Goal: Transaction & Acquisition: Purchase product/service

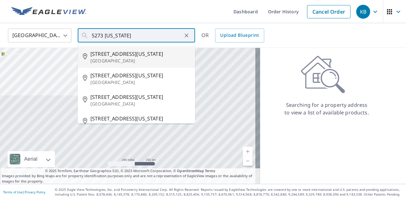
click at [127, 59] on p "[GEOGRAPHIC_DATA]" at bounding box center [140, 61] width 100 height 6
type input "[STREET_ADDRESS][US_STATE]"
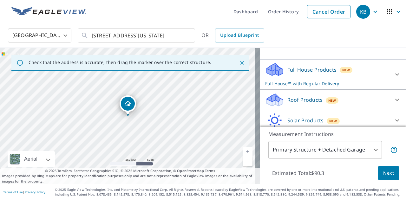
scroll to position [54, 0]
click at [306, 104] on p "Roof Products" at bounding box center [304, 100] width 35 height 8
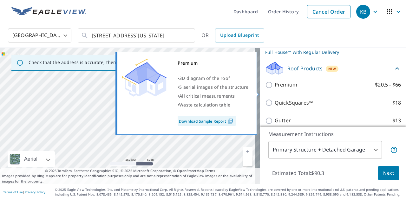
click at [282, 89] on p "Premium" at bounding box center [286, 85] width 23 height 8
click at [275, 89] on input "Premium $20.5 - $66" at bounding box center [270, 85] width 10 height 8
checkbox input "true"
checkbox input "false"
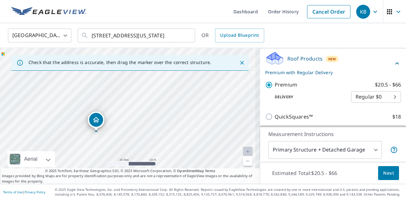
drag, startPoint x: 106, startPoint y: 109, endPoint x: 122, endPoint y: 134, distance: 29.3
click at [121, 134] on div "[STREET_ADDRESS][US_STATE]" at bounding box center [130, 116] width 260 height 136
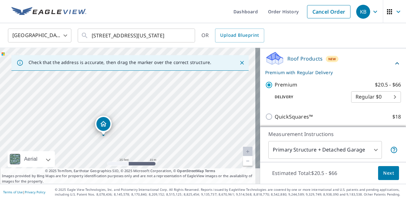
drag, startPoint x: 115, startPoint y: 95, endPoint x: 122, endPoint y: 99, distance: 8.1
click at [122, 99] on div "[STREET_ADDRESS][US_STATE]" at bounding box center [130, 116] width 260 height 136
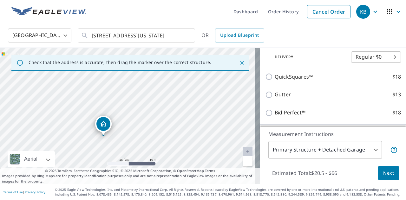
scroll to position [172, 0]
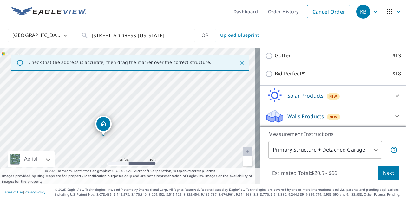
click at [384, 172] on span "Next" at bounding box center [388, 173] width 11 height 8
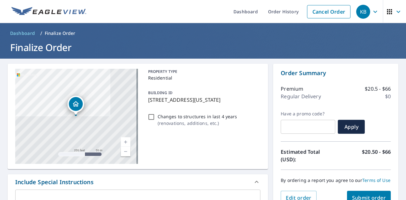
scroll to position [127, 0]
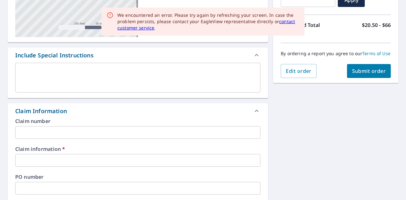
click at [107, 126] on div "Claim number ​" at bounding box center [137, 129] width 245 height 20
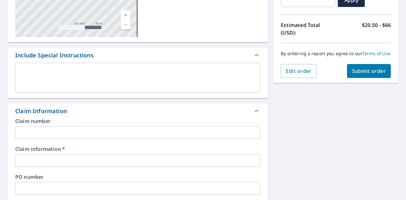
click at [105, 130] on input "text" at bounding box center [137, 132] width 245 height 13
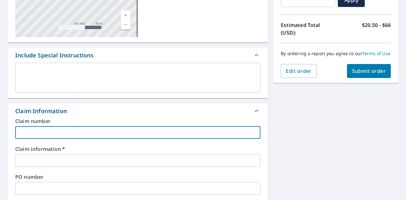
type input "[PERSON_NAME]"
checkbox input "true"
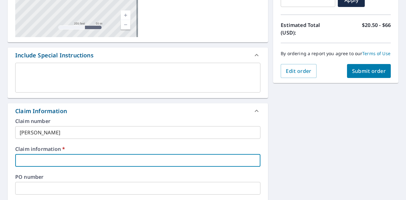
click at [71, 158] on input "text" at bounding box center [137, 160] width 245 height 13
click at [66, 136] on input "[PERSON_NAME]" at bounding box center [137, 132] width 245 height 13
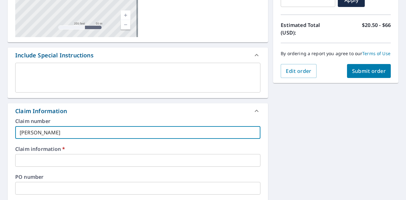
click at [66, 136] on input "[PERSON_NAME]" at bounding box center [137, 132] width 245 height 13
type input "E"
checkbox input "true"
type input "En"
checkbox input "true"
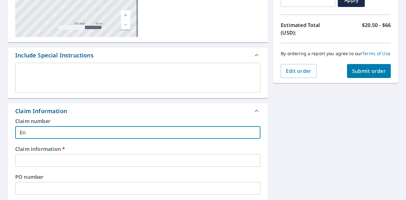
type input "Enc"
checkbox input "true"
type input "Enco"
checkbox input "true"
type input "Encom"
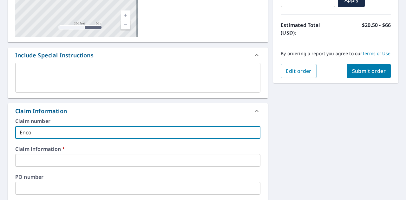
checkbox input "true"
type input "Encomp"
checkbox input "true"
type input "Encompa"
checkbox input "true"
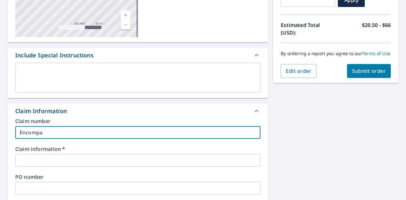
type input "Encompas"
checkbox input "true"
type input "Encompass"
checkbox input "true"
type input "Encompass"
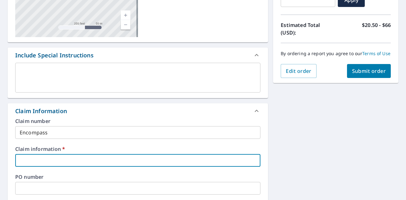
paste input "533543"
type input "533543"
checkbox input "true"
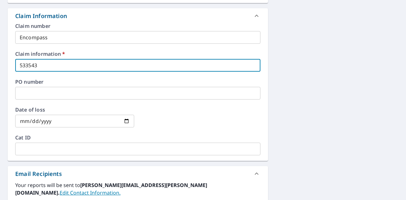
scroll to position [285, 0]
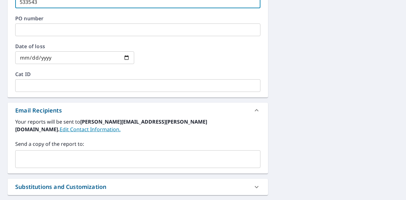
type input "533543"
click at [46, 153] on input "text" at bounding box center [133, 159] width 230 height 12
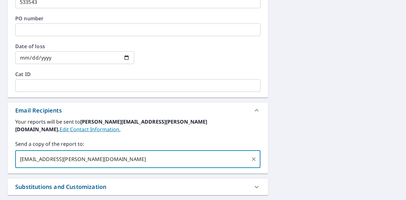
type input "[EMAIL_ADDRESS][PERSON_NAME][DOMAIN_NAME]"
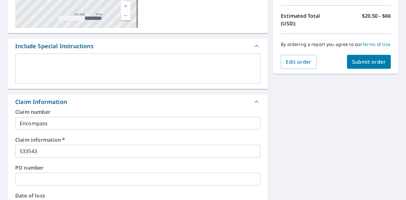
scroll to position [63, 0]
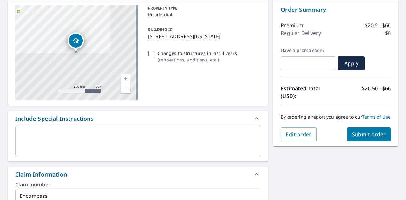
click at [363, 138] on span "Submit order" at bounding box center [369, 134] width 34 height 7
checkbox input "true"
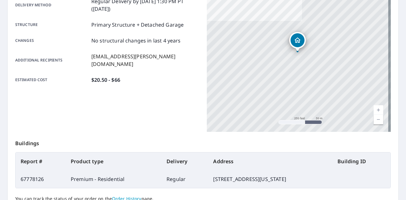
scroll to position [172, 0]
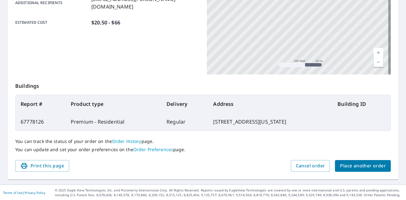
click at [357, 169] on span "Place another order" at bounding box center [363, 166] width 46 height 8
